Goal: Task Accomplishment & Management: Use online tool/utility

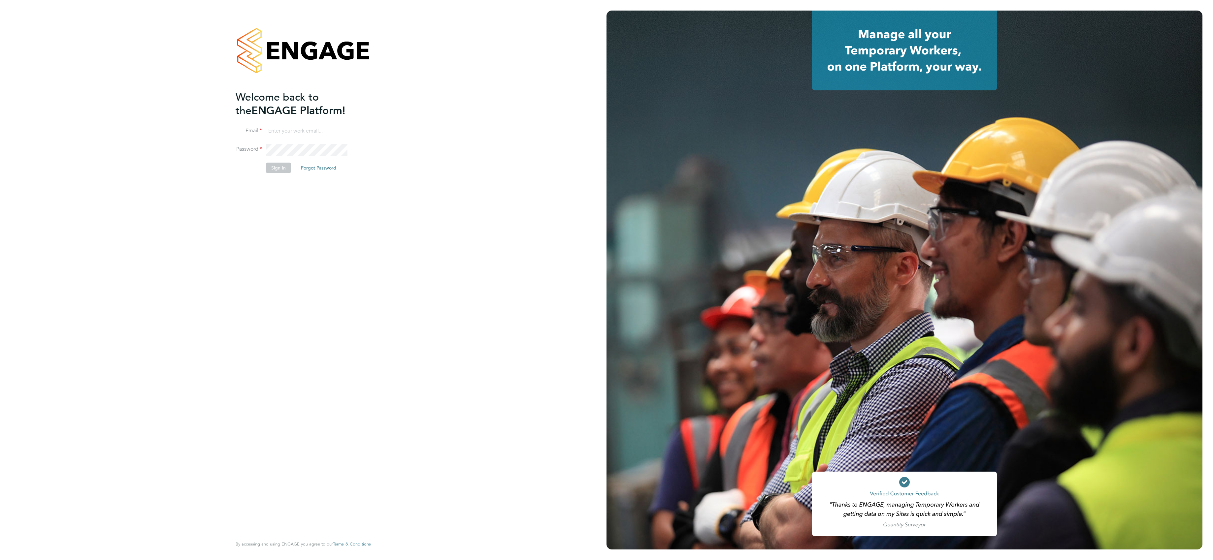
type input "lee.roche@vistry.co.uk"
click at [282, 167] on button "Sign In" at bounding box center [278, 168] width 25 height 11
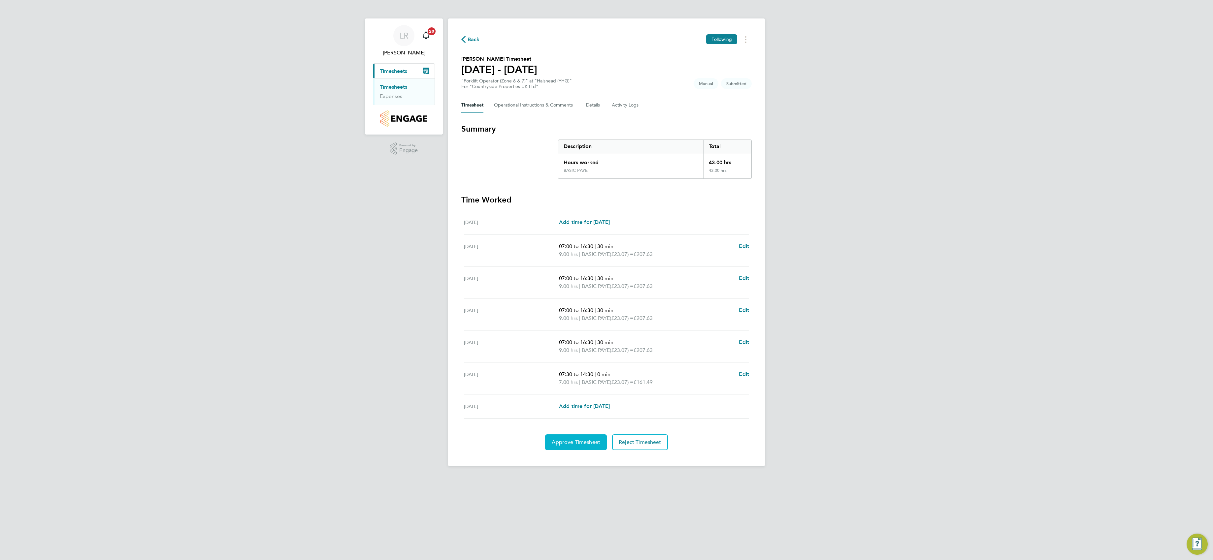
click at [581, 440] on button "Approve Timesheet" at bounding box center [576, 443] width 62 height 16
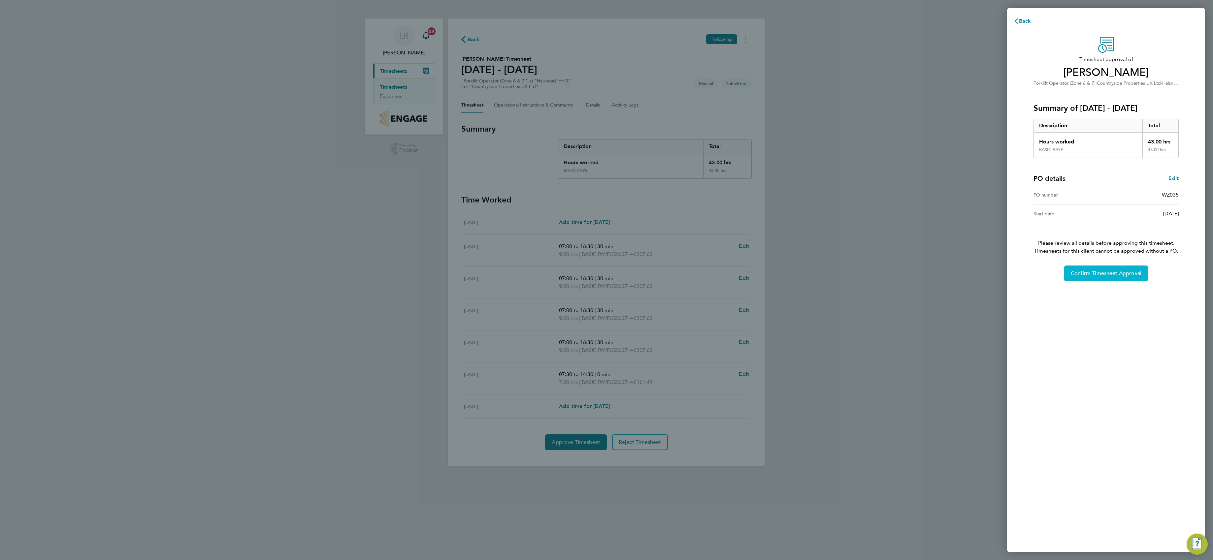
click at [1079, 269] on button "Confirm Timesheet Approval" at bounding box center [1106, 274] width 84 height 16
